Goal: Task Accomplishment & Management: Complete application form

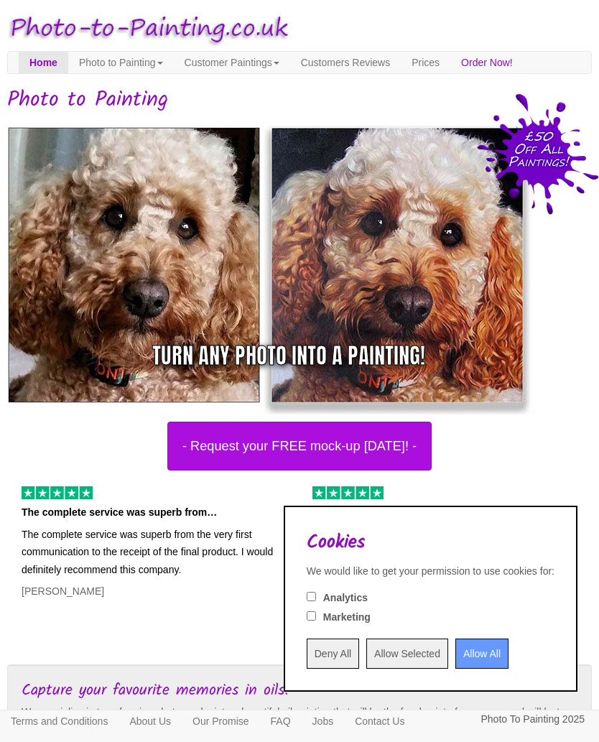
click at [461, 656] on input "Allow All" at bounding box center [481, 653] width 53 height 30
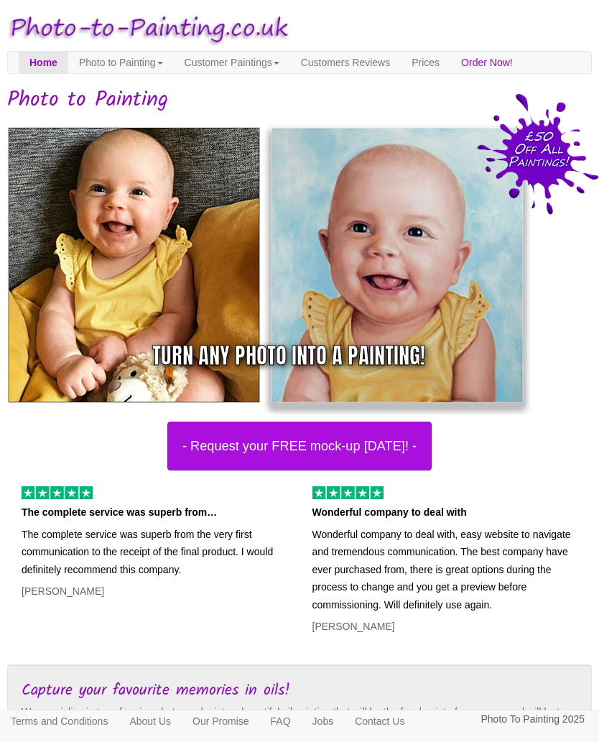
click at [379, 441] on button "- Request your FREE mock-up [DATE]! -" at bounding box center [299, 446] width 264 height 49
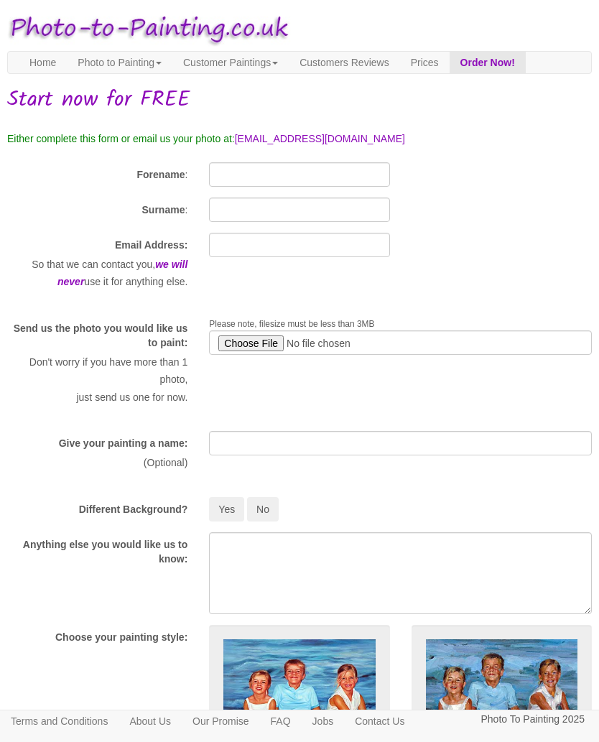
click at [129, 67] on link "Photo to Painting" at bounding box center [120, 63] width 106 height 22
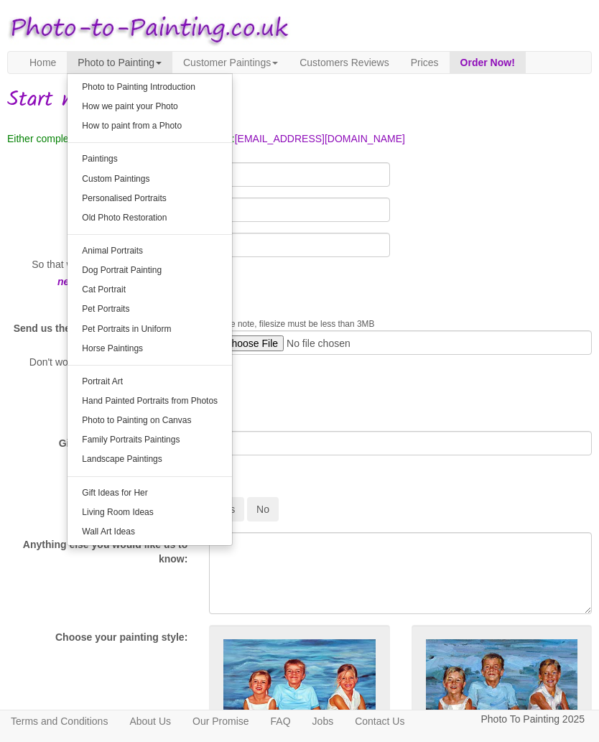
click at [152, 90] on link "Photo to Painting Introduction" at bounding box center [150, 87] width 164 height 19
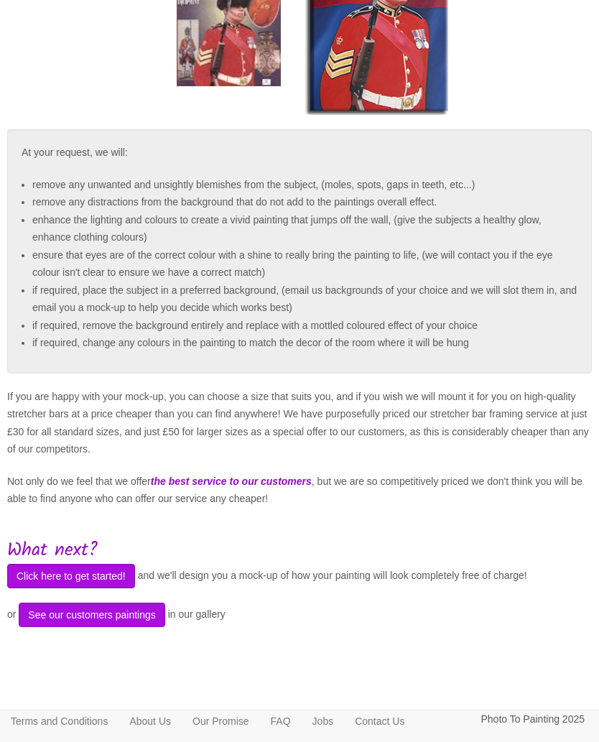
scroll to position [359, 0]
click at [124, 564] on button "Click here to get started!" at bounding box center [71, 576] width 128 height 24
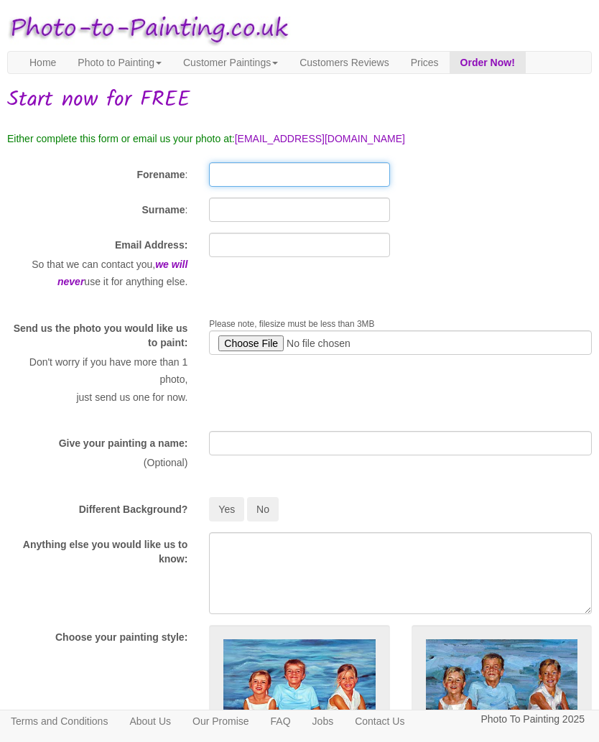
click at [257, 176] on input "Forename" at bounding box center [299, 174] width 180 height 24
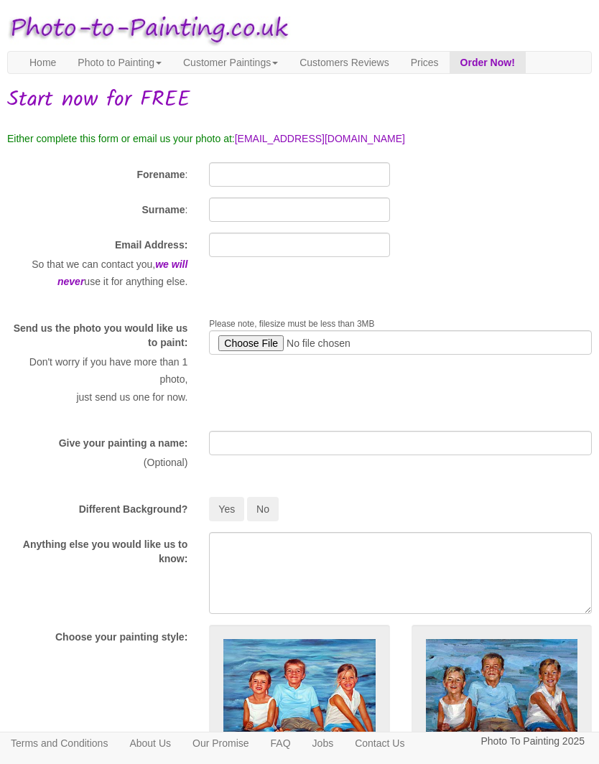
type input "David"
type input "Guthrie"
type input "davygee6251@gmail.co"
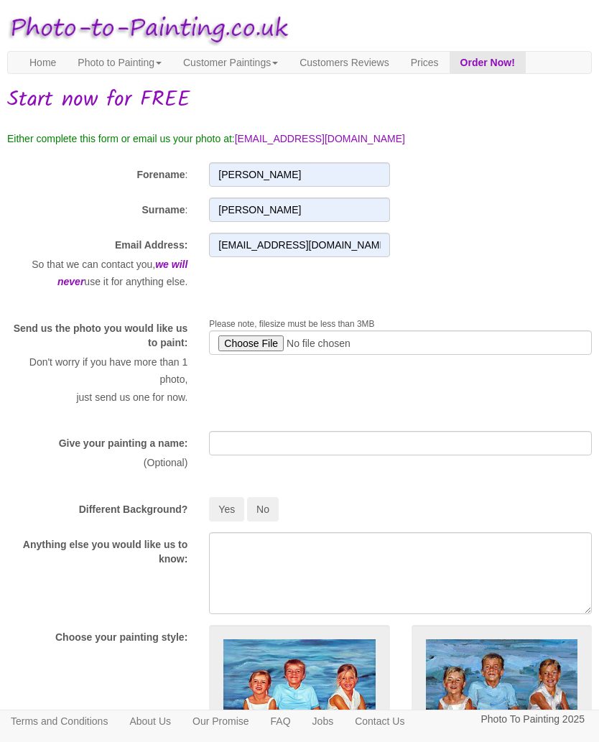
click at [252, 341] on input "file" at bounding box center [400, 342] width 383 height 24
type input "C:\fakepath\DSC_0004 Copy.jpeg"
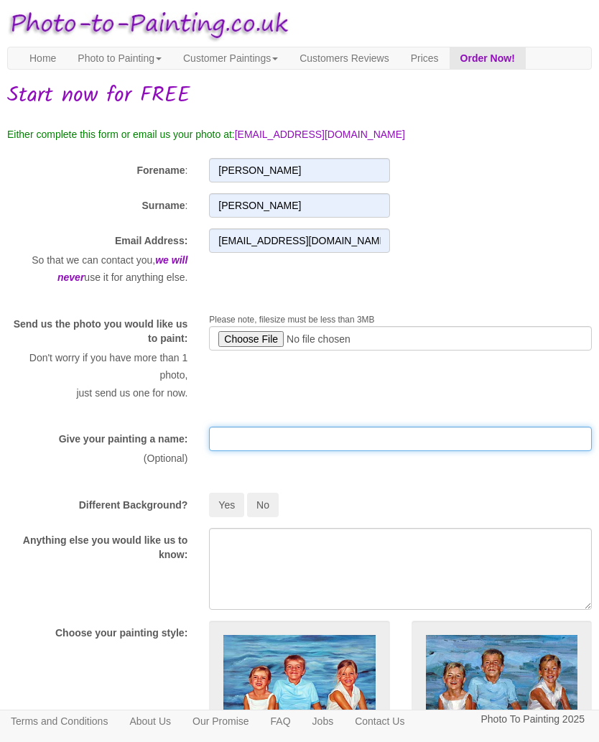
click at [320, 430] on input "text" at bounding box center [400, 439] width 383 height 24
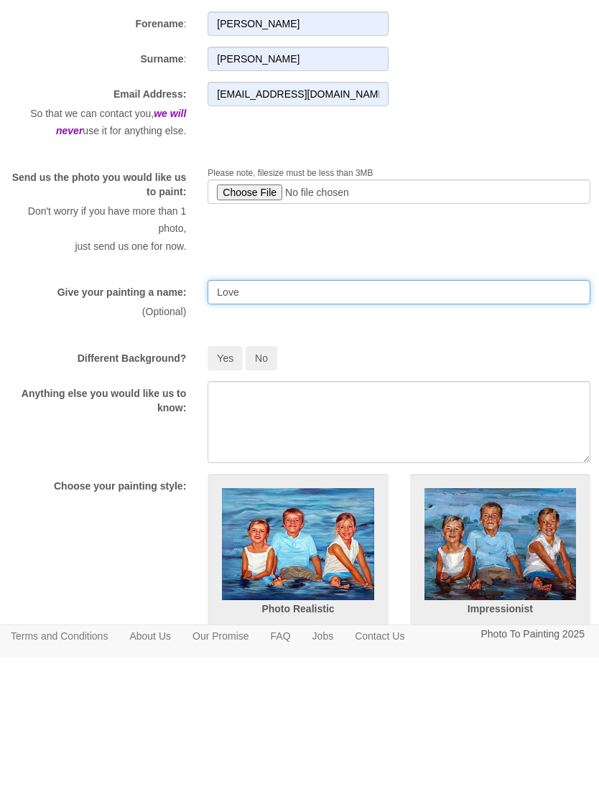
scroll to position [4, 4]
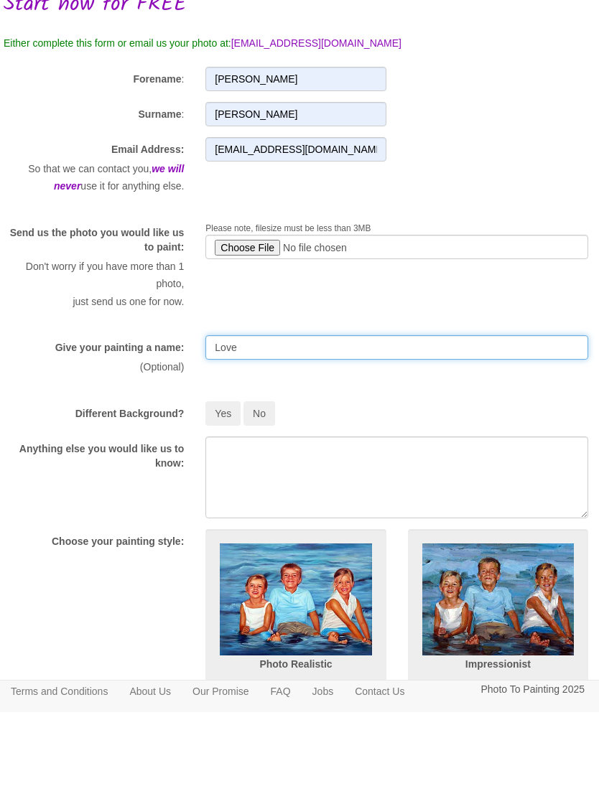
type input "Love"
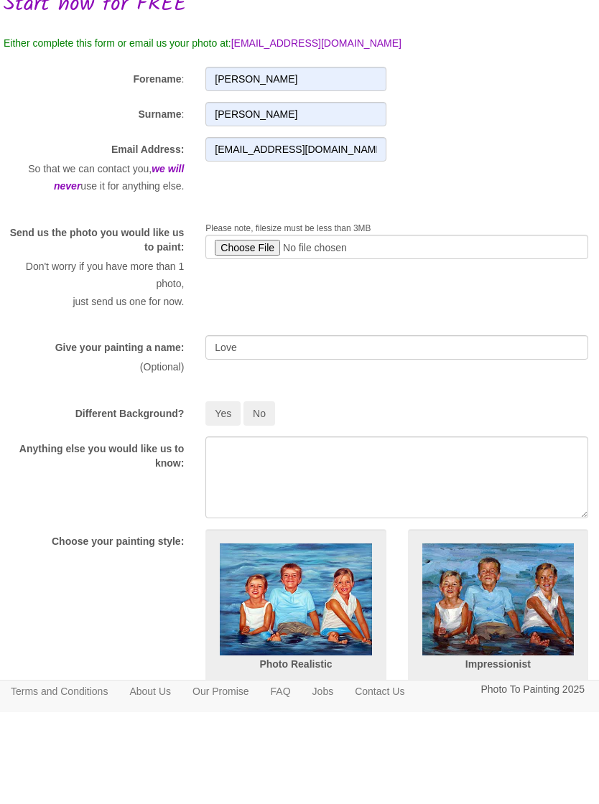
click at [259, 493] on button "No" at bounding box center [259, 505] width 32 height 24
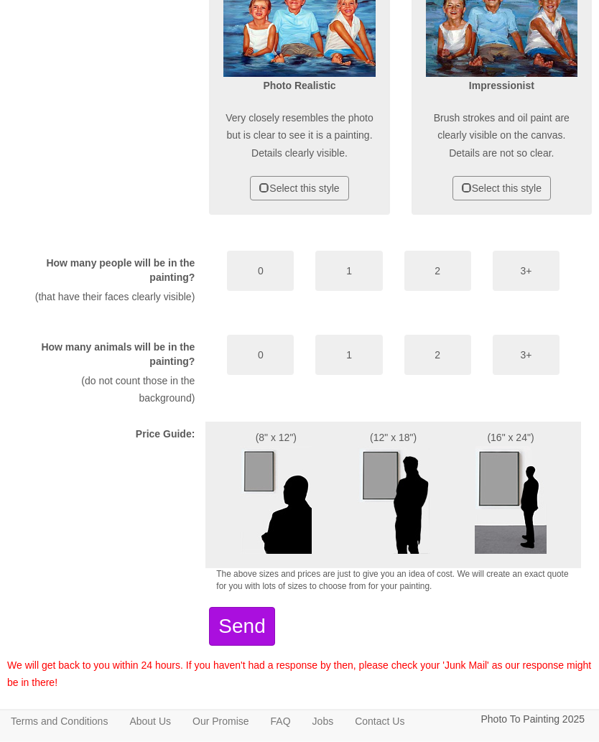
scroll to position [675, 0]
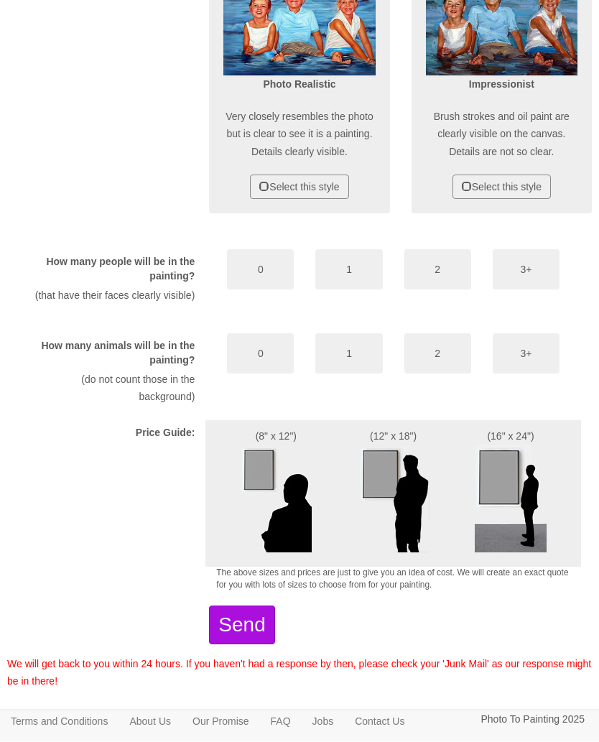
click at [450, 283] on button "2" at bounding box center [437, 270] width 67 height 40
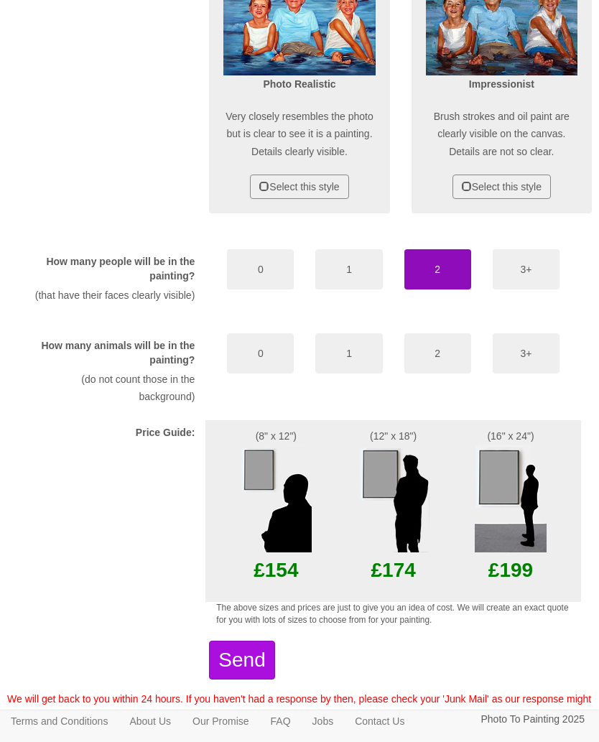
click at [390, 505] on img at bounding box center [394, 499] width 72 height 108
click at [414, 539] on img at bounding box center [394, 499] width 72 height 108
click at [412, 587] on p "£174" at bounding box center [393, 569] width 73 height 35
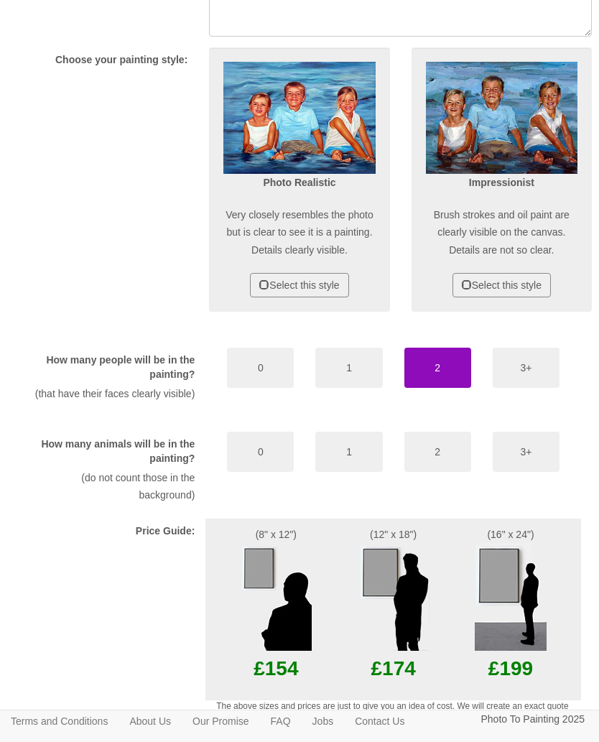
scroll to position [574, 0]
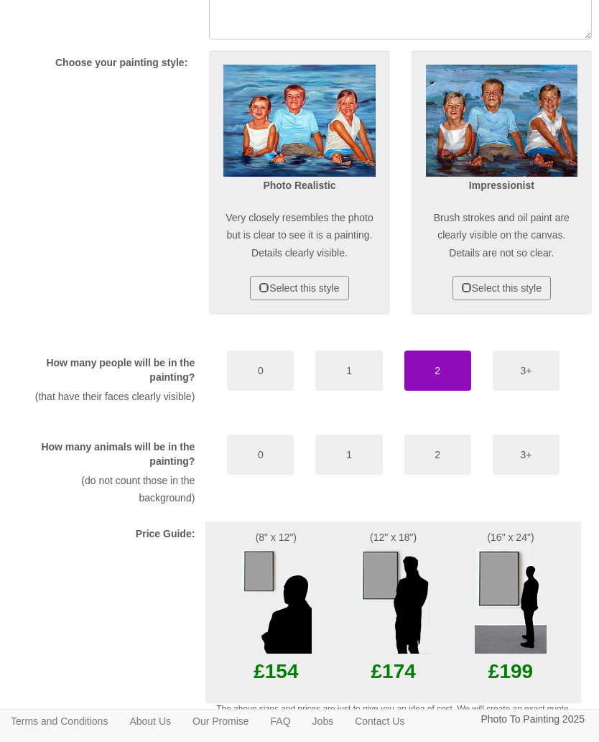
click at [226, 330] on div "Photo Realistic Very closely resembles the photo but is clear to see it is a pa…" at bounding box center [299, 190] width 202 height 279
click at [273, 292] on button "Select this style" at bounding box center [299, 288] width 98 height 24
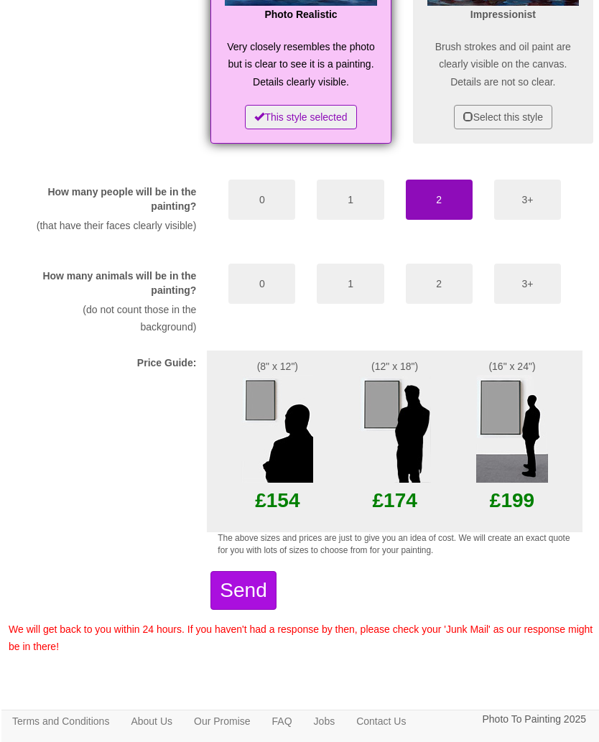
scroll to position [773, 0]
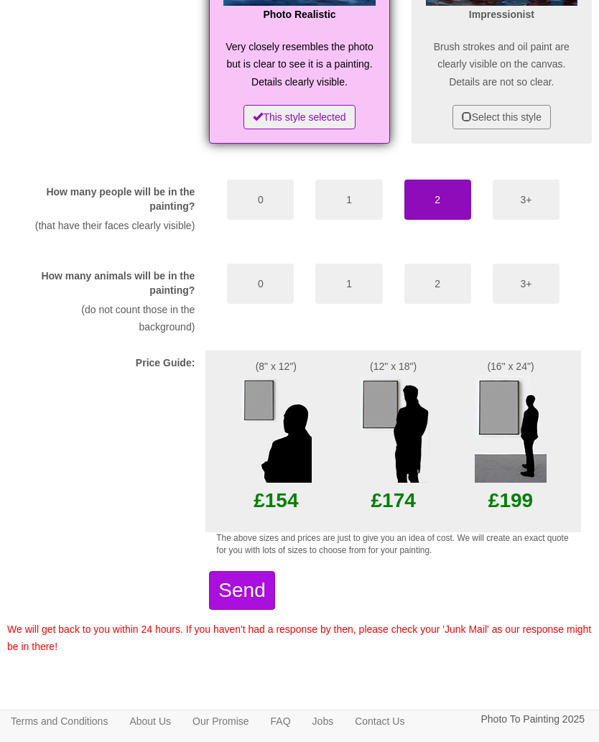
click at [251, 281] on button "0" at bounding box center [260, 284] width 67 height 40
click at [526, 562] on form "Forename : David Surname : Guthrie Email Address: So that we can contact you, w…" at bounding box center [299, 36] width 585 height 1239
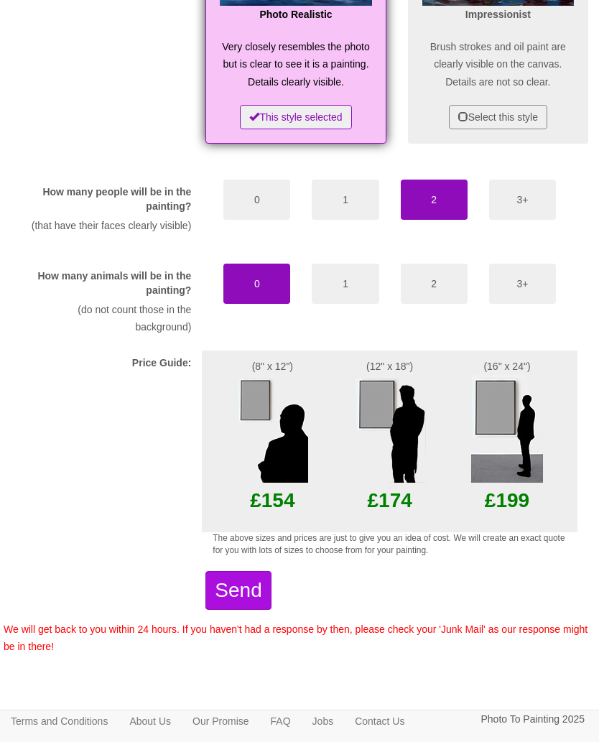
click at [268, 587] on button "Send" at bounding box center [237, 590] width 65 height 39
click at [270, 590] on button "Send" at bounding box center [237, 590] width 65 height 39
